Goal: Information Seeking & Learning: Learn about a topic

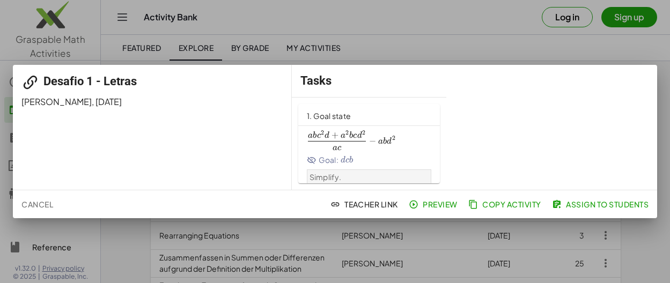
click at [341, 146] on span at bounding box center [337, 147] width 58 height 6
click at [311, 159] on icon at bounding box center [312, 160] width 10 height 10
click at [581, 206] on span "Assign to Students" at bounding box center [601, 204] width 94 height 10
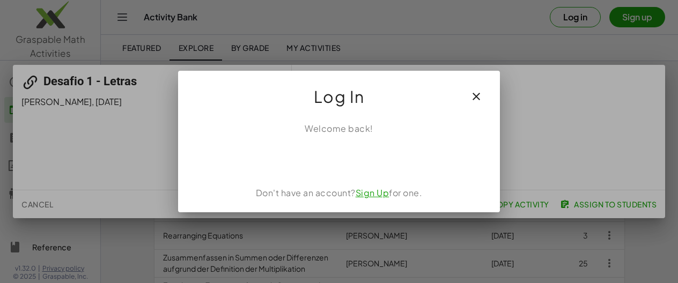
click at [376, 191] on link "Sign Up" at bounding box center [372, 192] width 34 height 11
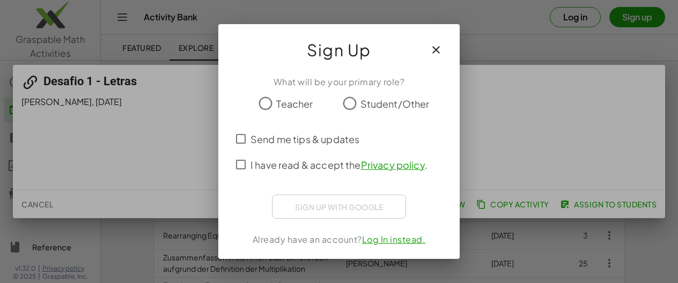
click at [439, 51] on icon "button" at bounding box center [435, 49] width 13 height 13
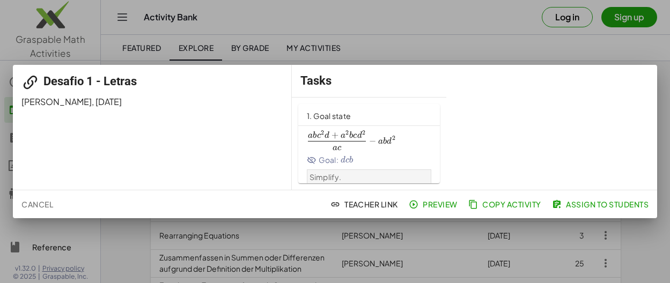
click at [434, 204] on span "Preview" at bounding box center [434, 204] width 47 height 10
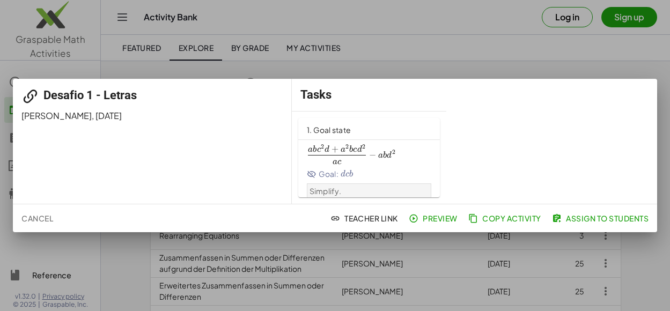
click at [470, 92] on div "Desafio 1 - Letras MARIA MONICA ARGUELLO , 3/9/2025 Tasks 1. Goal state a b c 2…" at bounding box center [335, 141] width 644 height 125
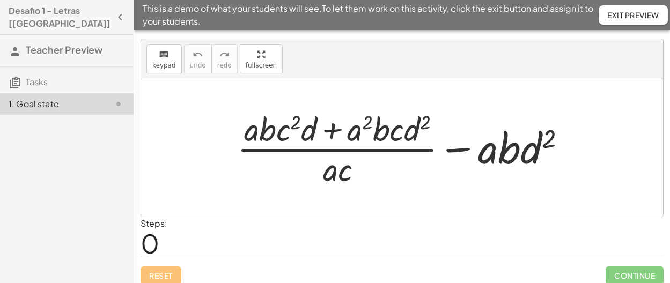
scroll to position [27, 0]
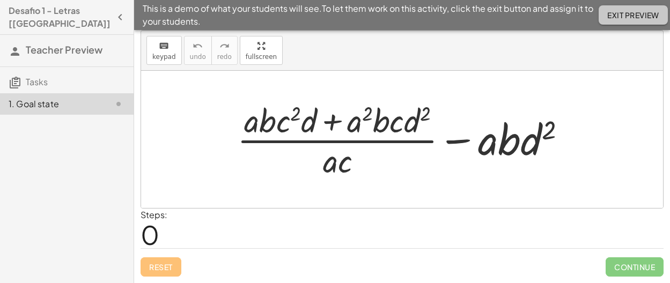
click at [628, 17] on span "Exit Preview" at bounding box center [633, 15] width 52 height 10
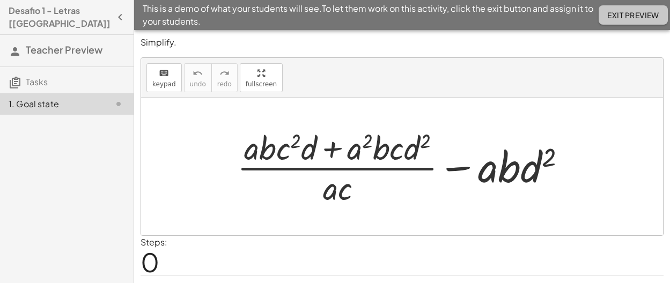
click at [607, 21] on button "Exit Preview" at bounding box center [632, 14] width 69 height 19
click at [351, 166] on div at bounding box center [406, 166] width 348 height 83
drag, startPoint x: 411, startPoint y: 151, endPoint x: 405, endPoint y: 154, distance: 6.7
click at [405, 154] on div at bounding box center [406, 166] width 348 height 83
click at [376, 57] on div "keyboard keypad undo undo redo redo fullscreen + · ( + · a · b · c 2 · d + · a …" at bounding box center [401, 146] width 523 height 179
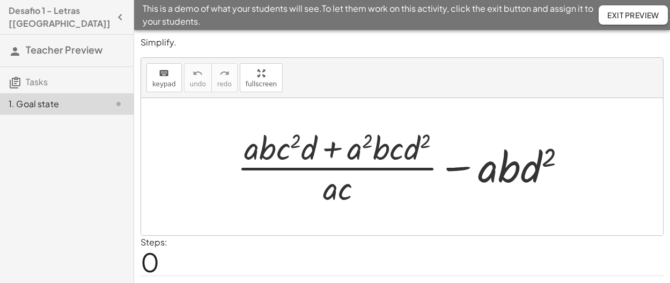
click at [314, 52] on div "Simplify. keyboard keypad undo undo redo redo fullscreen + · ( + · a · b · c 2 …" at bounding box center [402, 170] width 536 height 280
click at [369, 88] on div "keyboard keypad undo [PERSON_NAME] redo fullscreen" at bounding box center [402, 78] width 522 height 40
click at [613, 20] on button "Exit Preview" at bounding box center [632, 14] width 69 height 19
click at [619, 13] on span "Exit Preview" at bounding box center [633, 15] width 52 height 10
click at [619, 14] on span "Exit Preview" at bounding box center [633, 15] width 52 height 10
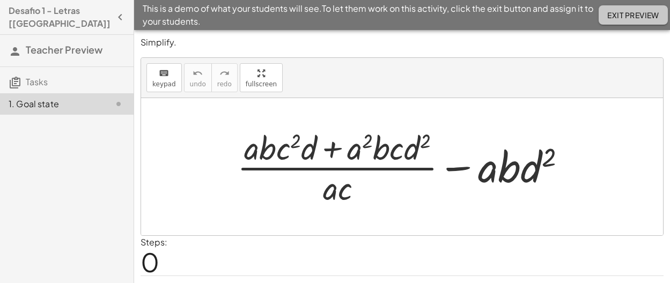
click at [619, 16] on span "Exit Preview" at bounding box center [633, 15] width 52 height 10
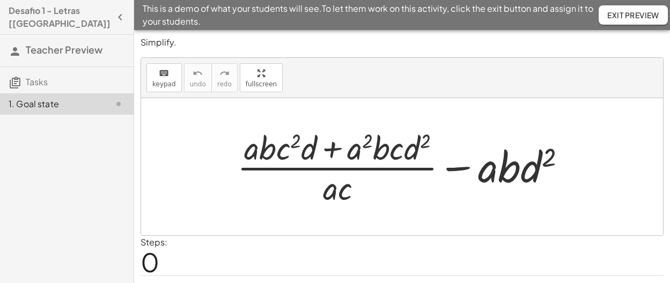
click at [619, 17] on span "Exit Preview" at bounding box center [633, 15] width 52 height 10
click at [582, 60] on div "keyboard keypad undo [PERSON_NAME] redo fullscreen" at bounding box center [402, 78] width 522 height 40
click at [615, 15] on span "Exit Preview" at bounding box center [633, 15] width 52 height 10
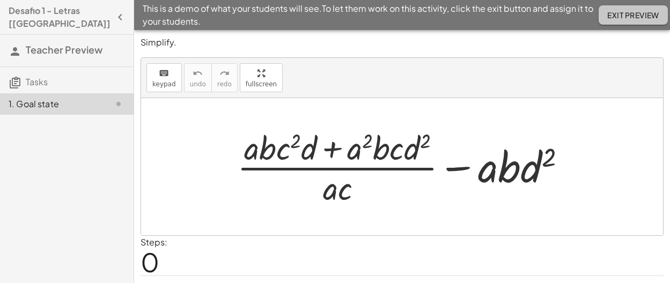
click at [615, 15] on span "Exit Preview" at bounding box center [633, 15] width 52 height 10
click at [614, 23] on button "Exit Preview" at bounding box center [632, 14] width 69 height 19
click at [615, 23] on button "Exit Preview" at bounding box center [632, 14] width 69 height 19
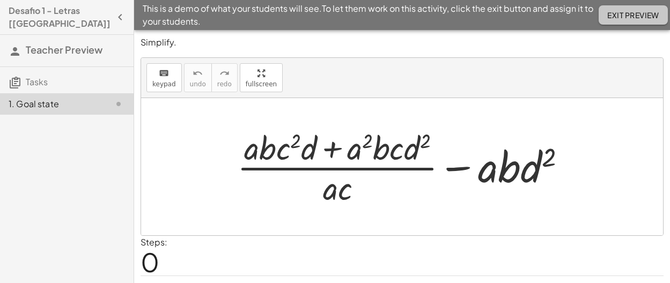
click at [615, 23] on button "Exit Preview" at bounding box center [632, 14] width 69 height 19
drag, startPoint x: 615, startPoint y: 23, endPoint x: 590, endPoint y: 60, distance: 44.5
click at [614, 24] on button "Exit Preview" at bounding box center [632, 14] width 69 height 19
click at [374, 86] on div "keyboard keypad undo [PERSON_NAME] redo fullscreen" at bounding box center [402, 78] width 522 height 40
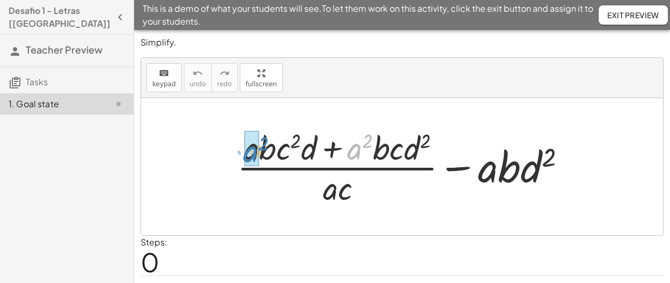
drag, startPoint x: 353, startPoint y: 155, endPoint x: 249, endPoint y: 158, distance: 104.1
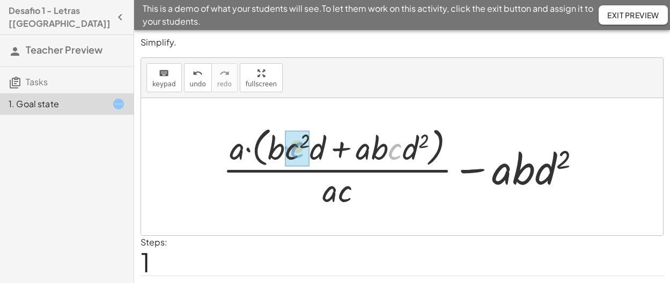
drag, startPoint x: 393, startPoint y: 158, endPoint x: 295, endPoint y: 156, distance: 97.6
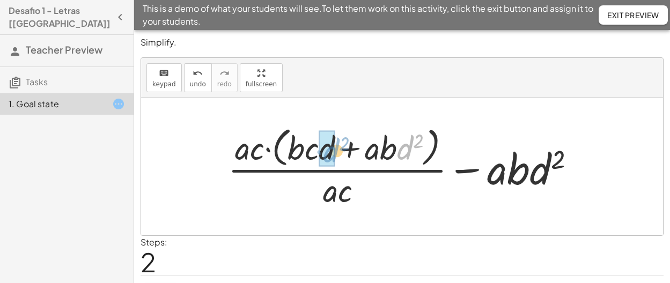
drag, startPoint x: 402, startPoint y: 156, endPoint x: 329, endPoint y: 159, distance: 72.4
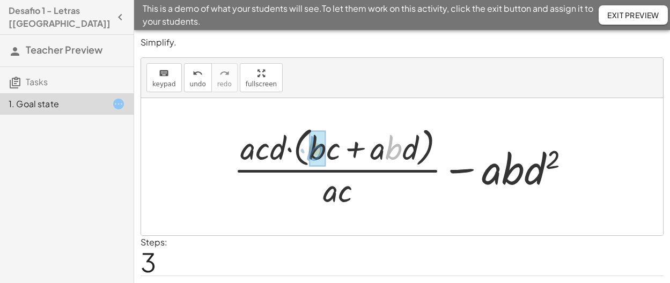
drag, startPoint x: 391, startPoint y: 158, endPoint x: 313, endPoint y: 159, distance: 78.8
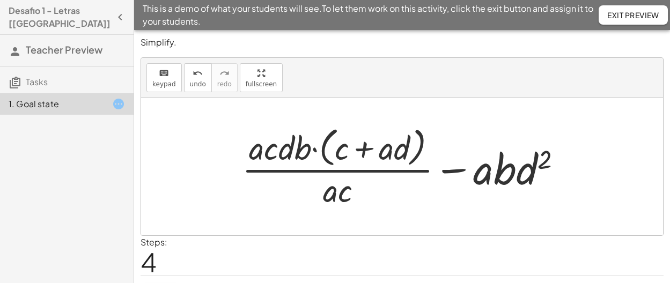
click at [258, 158] on div at bounding box center [405, 166] width 339 height 87
drag, startPoint x: 258, startPoint y: 155, endPoint x: 323, endPoint y: 201, distance: 79.4
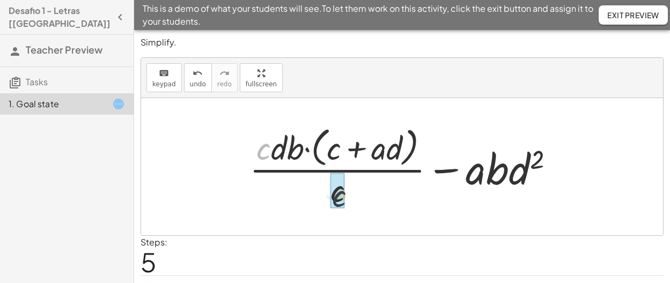
drag, startPoint x: 261, startPoint y: 154, endPoint x: 327, endPoint y: 197, distance: 78.7
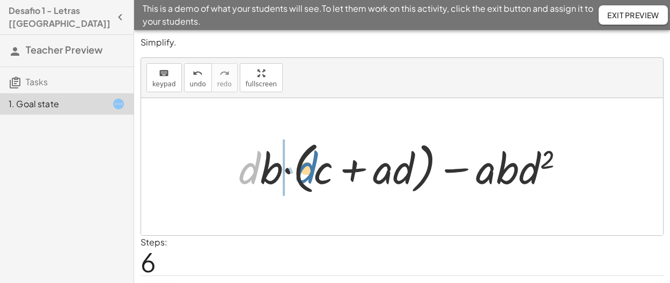
drag, startPoint x: 255, startPoint y: 172, endPoint x: 313, endPoint y: 172, distance: 57.9
click at [313, 172] on div at bounding box center [405, 167] width 345 height 62
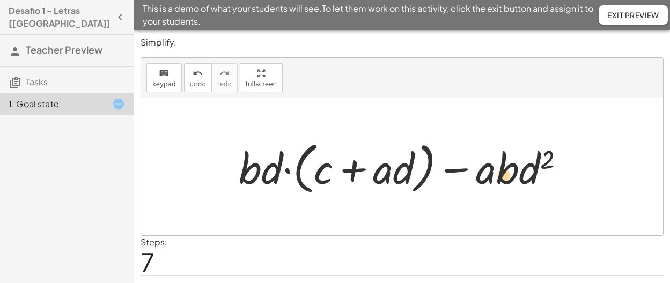
drag, startPoint x: 509, startPoint y: 172, endPoint x: 506, endPoint y: 179, distance: 7.2
click at [506, 179] on div at bounding box center [405, 167] width 345 height 62
drag, startPoint x: 513, startPoint y: 168, endPoint x: 271, endPoint y: 171, distance: 242.4
click at [271, 171] on div at bounding box center [405, 167] width 345 height 62
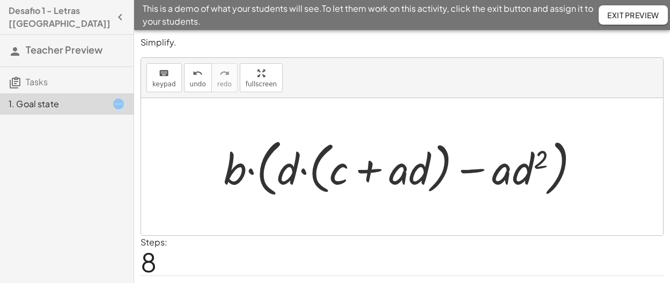
drag, startPoint x: 387, startPoint y: 115, endPoint x: 494, endPoint y: 113, distance: 107.8
click at [494, 113] on div at bounding box center [402, 166] width 522 height 137
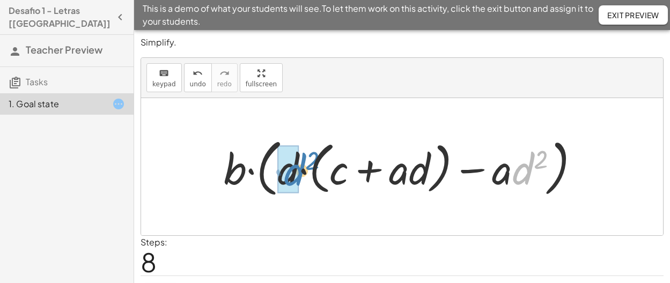
drag, startPoint x: 523, startPoint y: 175, endPoint x: 295, endPoint y: 176, distance: 228.4
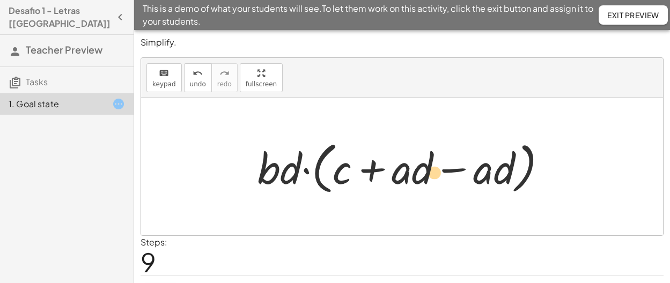
drag, startPoint x: 394, startPoint y: 181, endPoint x: 387, endPoint y: 183, distance: 7.3
click at [387, 183] on div at bounding box center [406, 167] width 308 height 62
click at [455, 168] on div at bounding box center [406, 167] width 308 height 62
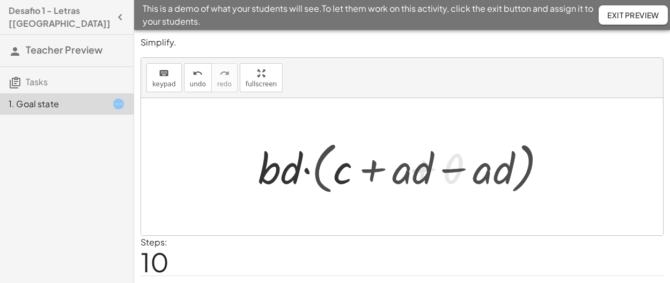
click at [455, 168] on div at bounding box center [402, 166] width 522 height 137
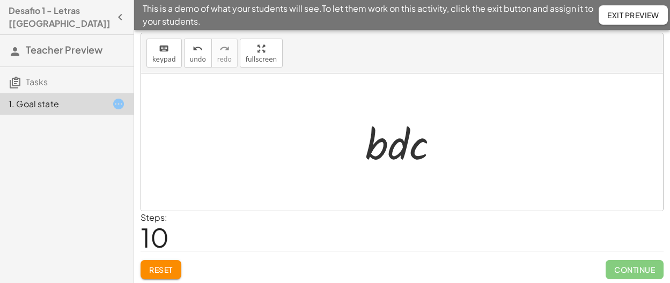
scroll to position [27, 0]
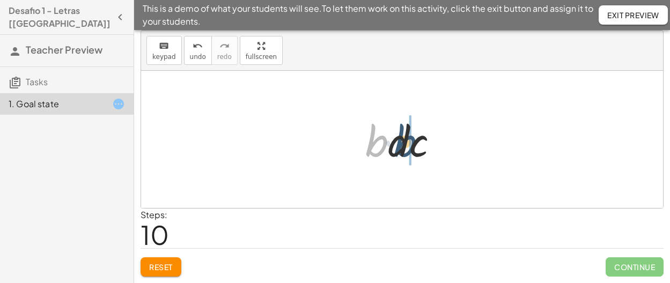
drag, startPoint x: 377, startPoint y: 154, endPoint x: 405, endPoint y: 155, distance: 28.4
click at [405, 155] on div at bounding box center [406, 139] width 93 height 55
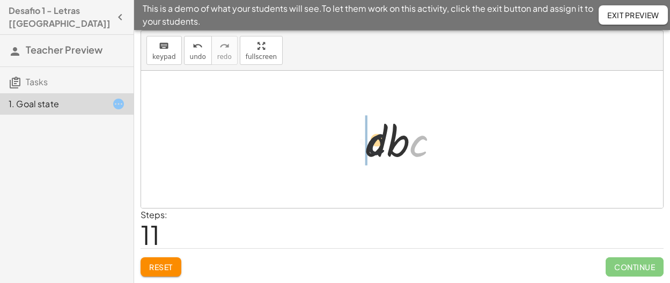
drag, startPoint x: 418, startPoint y: 155, endPoint x: 363, endPoint y: 153, distance: 54.8
click at [363, 153] on div at bounding box center [406, 139] width 93 height 55
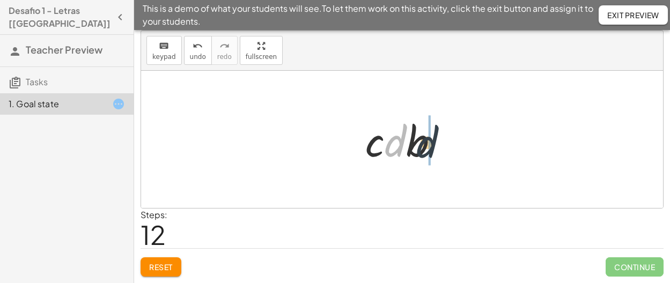
drag, startPoint x: 396, startPoint y: 155, endPoint x: 427, endPoint y: 156, distance: 31.7
drag, startPoint x: 394, startPoint y: 150, endPoint x: 440, endPoint y: 153, distance: 46.3
click at [440, 153] on div at bounding box center [406, 139] width 93 height 55
drag, startPoint x: 368, startPoint y: 145, endPoint x: 338, endPoint y: 142, distance: 30.8
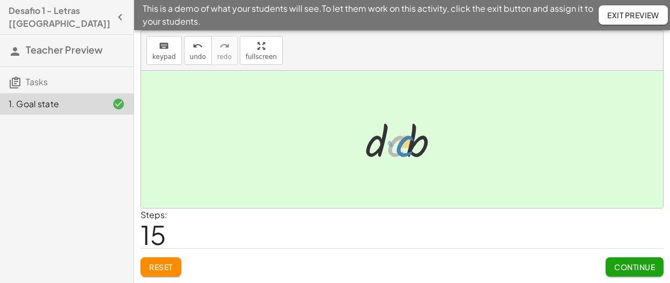
drag, startPoint x: 394, startPoint y: 150, endPoint x: 403, endPoint y: 150, distance: 8.6
click at [403, 150] on div at bounding box center [406, 139] width 93 height 55
click at [622, 268] on span "Continue" at bounding box center [634, 267] width 41 height 10
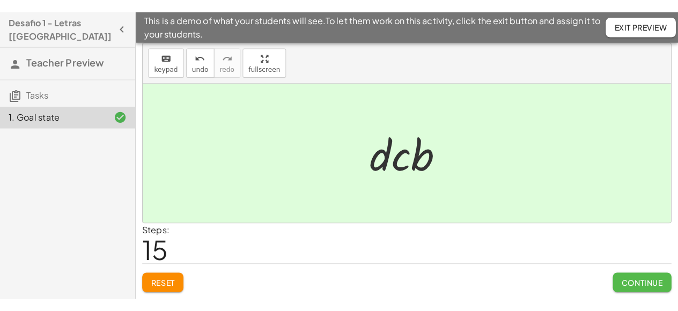
scroll to position [0, 0]
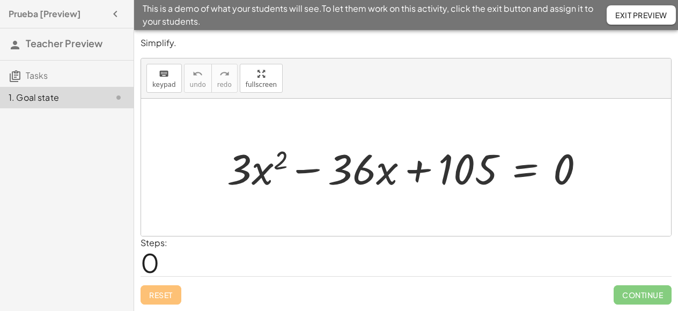
click at [407, 21] on span "This is a demo of what your students will see. To let them work on this activit…" at bounding box center [375, 15] width 464 height 26
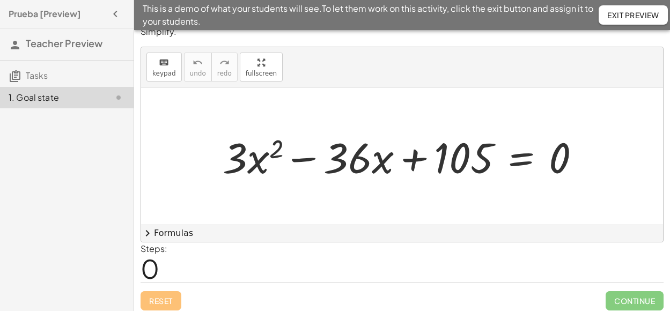
scroll to position [17, 0]
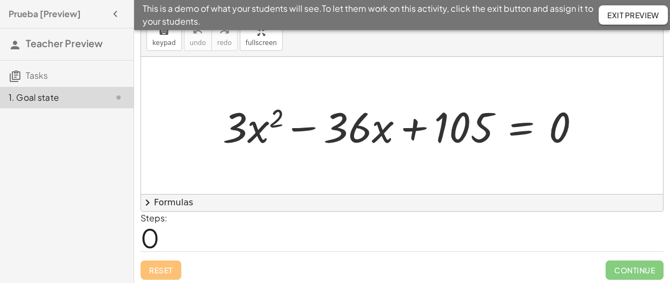
scroll to position [45, 0]
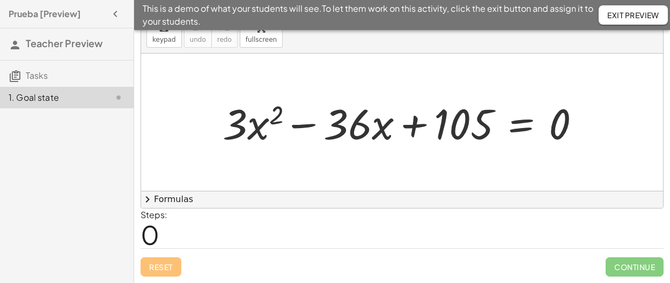
click at [147, 199] on span "chevron_right" at bounding box center [147, 199] width 13 height 13
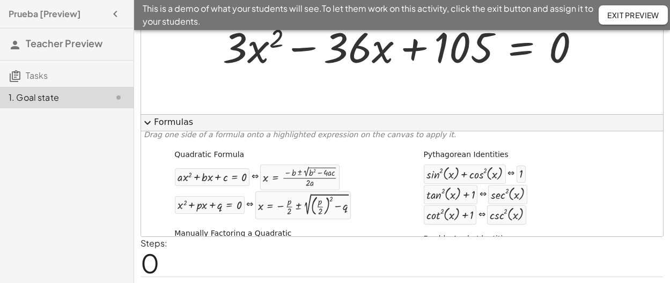
scroll to position [0, 0]
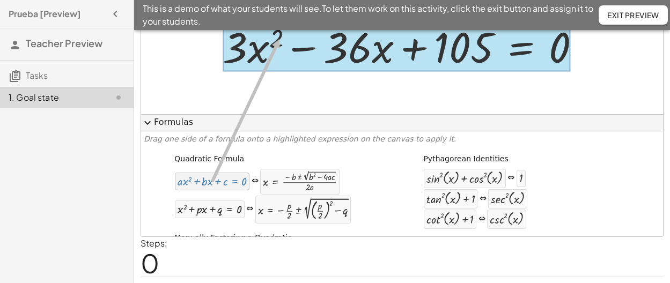
drag, startPoint x: 192, startPoint y: 186, endPoint x: 277, endPoint y: 39, distance: 170.1
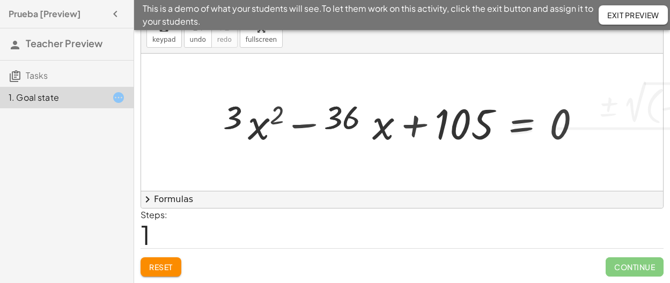
scroll to position [45, 0]
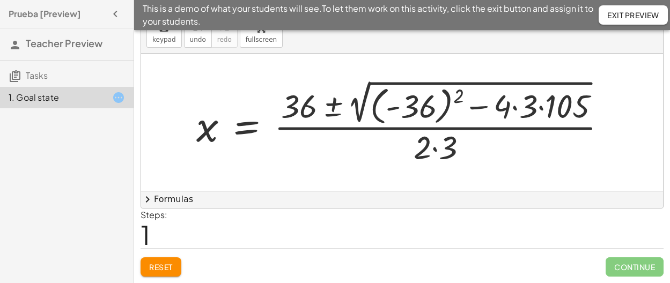
click at [516, 110] on div at bounding box center [405, 122] width 429 height 91
click at [516, 110] on div at bounding box center [398, 122] width 414 height 91
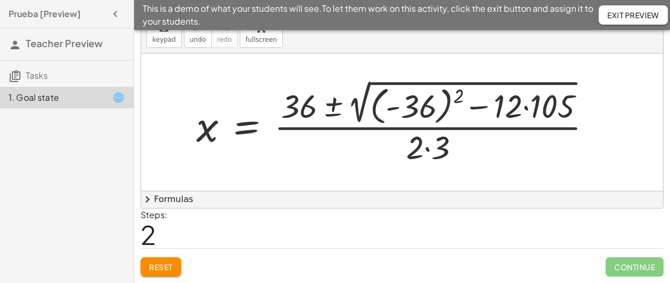
click at [523, 107] on div at bounding box center [398, 122] width 414 height 91
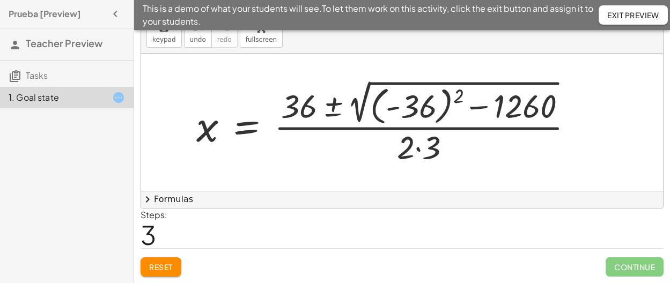
click at [418, 112] on div at bounding box center [389, 122] width 396 height 91
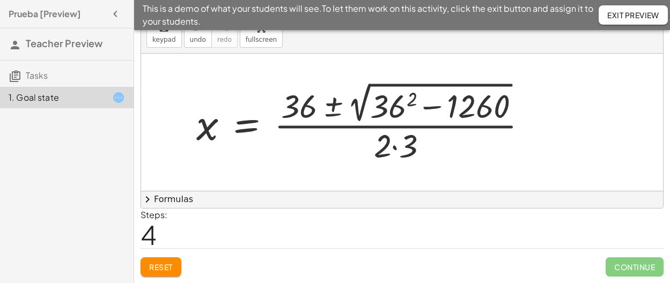
click at [434, 108] on div at bounding box center [366, 122] width 350 height 87
click at [405, 112] on div at bounding box center [366, 122] width 350 height 87
click at [405, 112] on div at bounding box center [373, 122] width 365 height 87
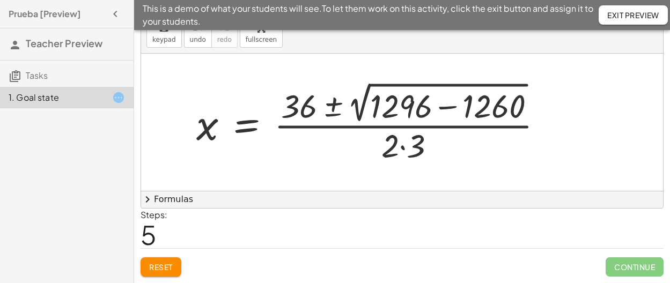
click at [455, 108] on div at bounding box center [373, 122] width 365 height 87
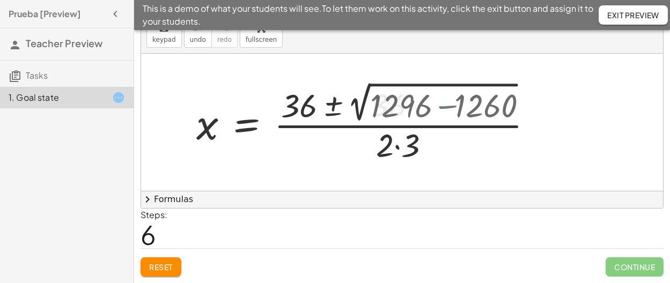
click at [455, 108] on div at bounding box center [402, 122] width 522 height 137
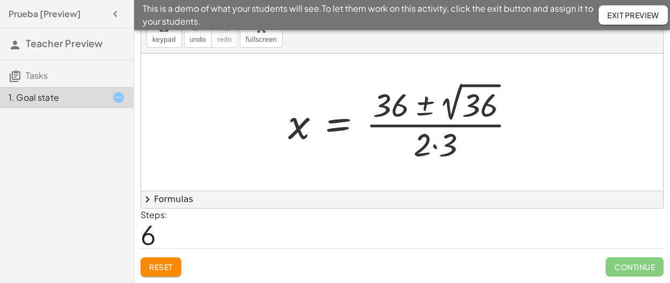
click at [466, 108] on div at bounding box center [406, 122] width 247 height 86
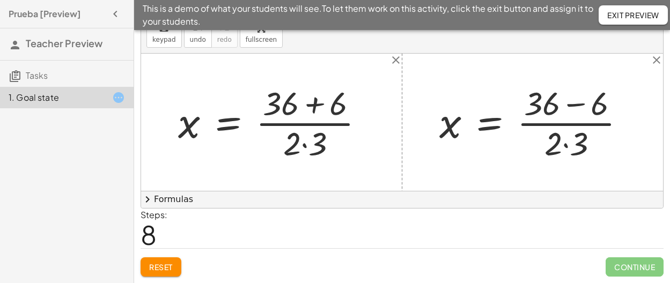
click at [312, 143] on div at bounding box center [275, 122] width 205 height 83
click at [314, 110] on div at bounding box center [275, 122] width 205 height 83
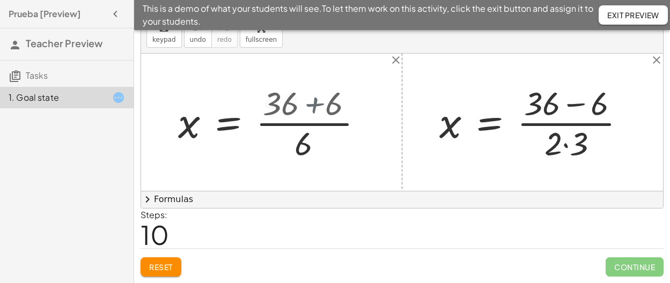
click at [314, 110] on div at bounding box center [251, 122] width 157 height 83
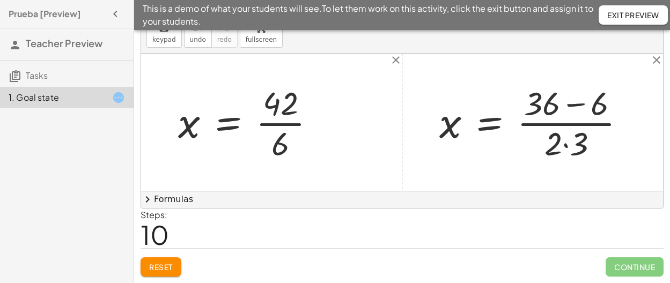
click at [288, 113] on div at bounding box center [251, 122] width 157 height 83
click at [284, 110] on div at bounding box center [251, 122] width 157 height 83
drag, startPoint x: 281, startPoint y: 154, endPoint x: 284, endPoint y: 117, distance: 37.1
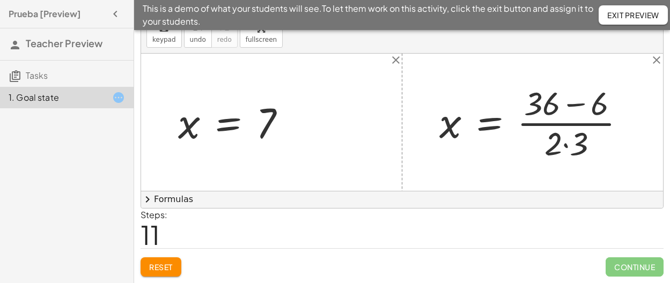
click at [566, 144] on div at bounding box center [536, 122] width 205 height 83
click at [572, 106] on div at bounding box center [536, 122] width 205 height 83
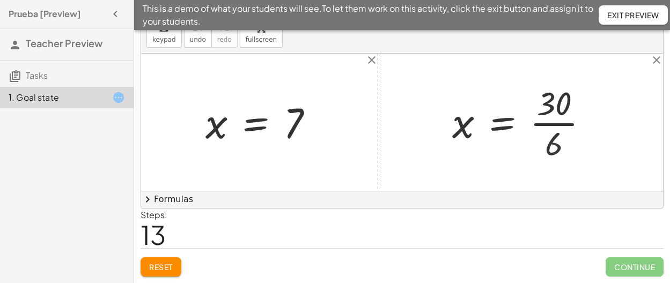
drag, startPoint x: 541, startPoint y: 145, endPoint x: 549, endPoint y: 144, distance: 7.6
click at [541, 145] on div at bounding box center [524, 122] width 155 height 83
drag, startPoint x: 551, startPoint y: 146, endPoint x: 552, endPoint y: 131, distance: 15.1
click at [552, 131] on div at bounding box center [512, 122] width 130 height 53
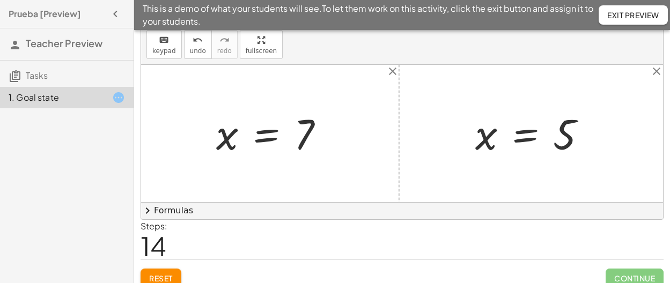
scroll to position [0, 0]
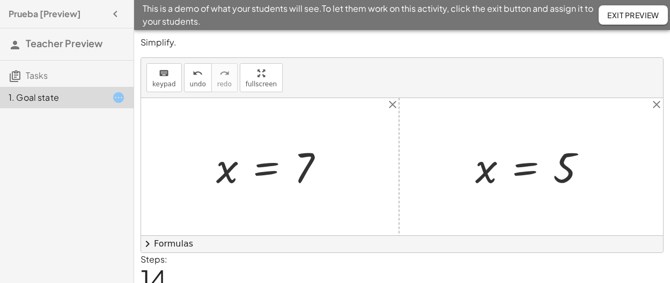
click at [343, 178] on div at bounding box center [402, 166] width 522 height 137
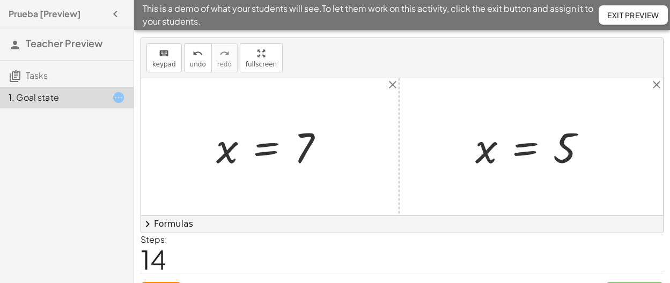
scroll to position [45, 0]
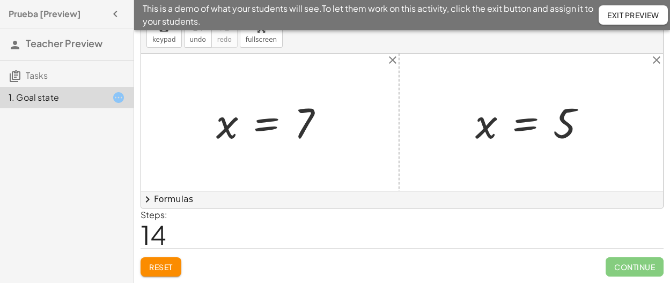
click at [316, 129] on div at bounding box center [274, 122] width 127 height 53
click at [280, 126] on div at bounding box center [274, 122] width 127 height 53
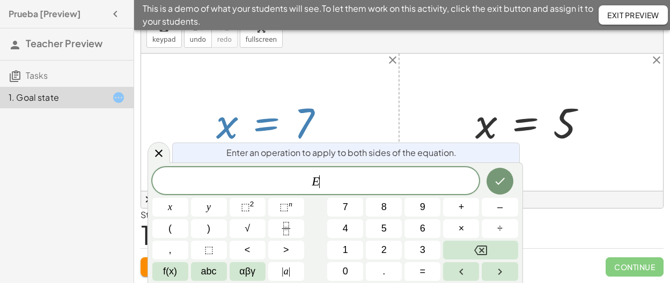
click at [280, 126] on div at bounding box center [274, 122] width 127 height 53
click at [495, 253] on button "Backspace" at bounding box center [480, 250] width 75 height 19
click at [588, 191] on button "chevron_right Formulas" at bounding box center [402, 199] width 522 height 17
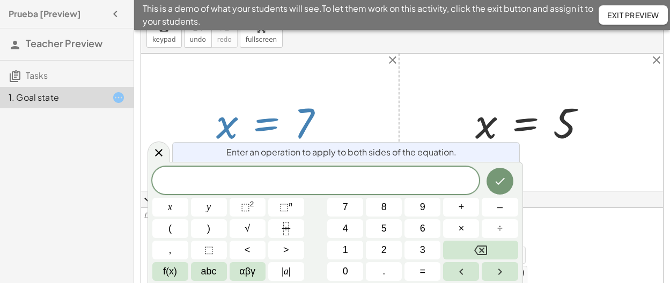
click at [581, 161] on div at bounding box center [402, 122] width 522 height 137
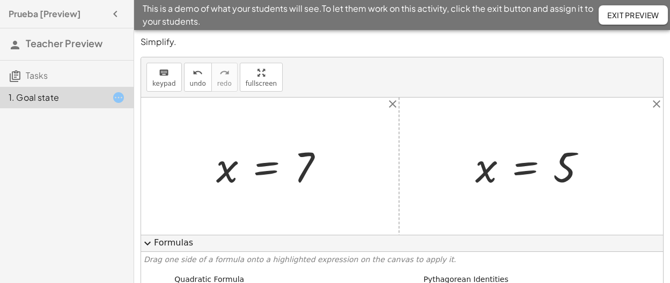
scroll to position [0, 0]
click at [393, 107] on icon "close" at bounding box center [392, 104] width 13 height 13
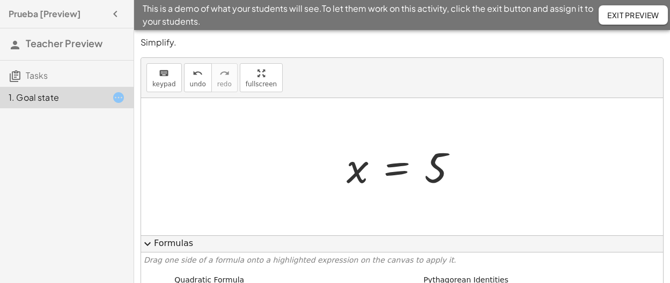
click at [489, 157] on div at bounding box center [402, 166] width 522 height 137
click at [619, 19] on span "Exit Preview" at bounding box center [633, 15] width 52 height 10
